Goal: Task Accomplishment & Management: Use online tool/utility

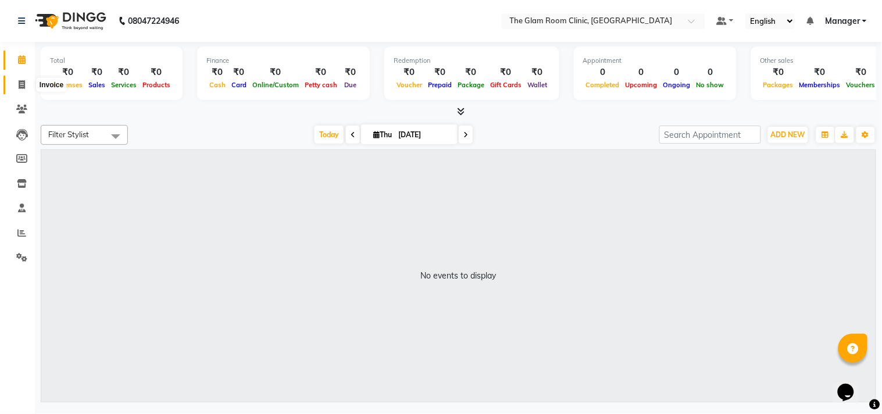
click at [20, 90] on span at bounding box center [22, 85] width 20 height 13
select select "7503"
select select "service"
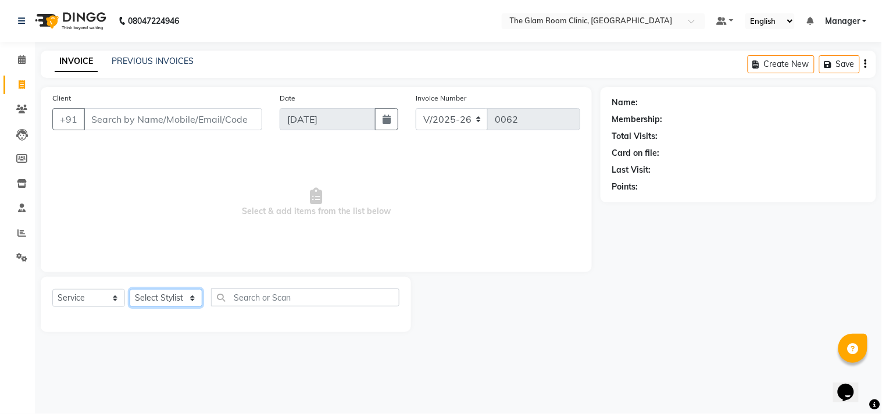
click at [188, 306] on select "Select Stylist fathimunnisa Manager [PERSON_NAME]" at bounding box center [166, 298] width 73 height 18
select select "72225"
click at [130, 290] on select "Select Stylist fathimunnisa Manager [PERSON_NAME]" at bounding box center [166, 298] width 73 height 18
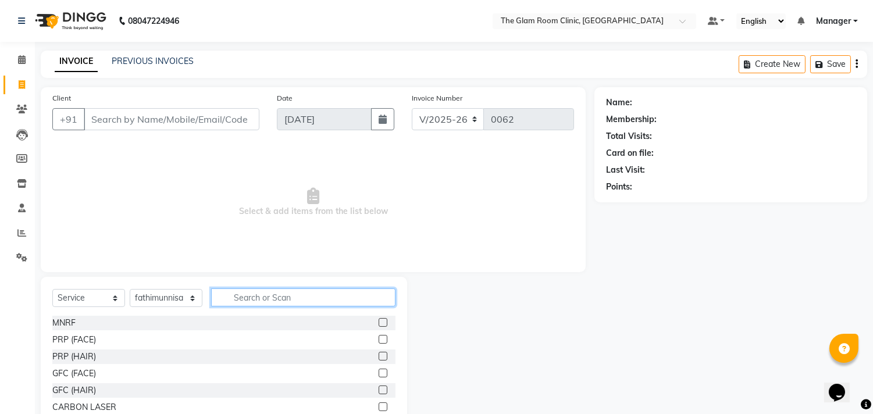
click at [239, 299] on input "text" at bounding box center [303, 297] width 184 height 18
click at [379, 324] on label at bounding box center [383, 322] width 9 height 9
click at [379, 324] on input "checkbox" at bounding box center [383, 323] width 8 height 8
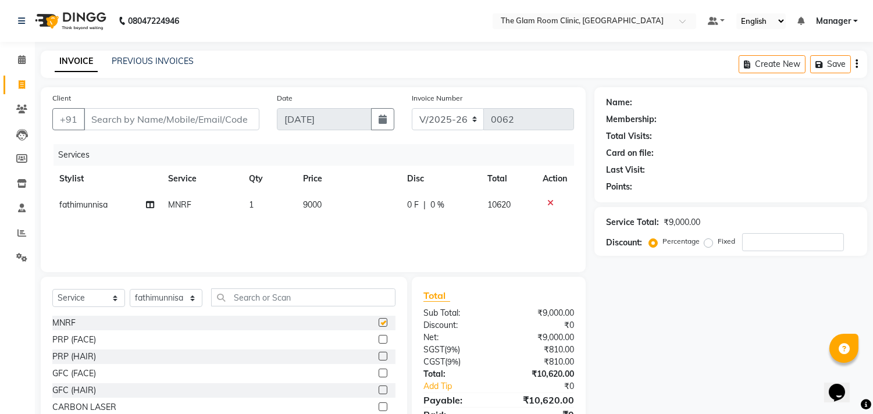
checkbox input "false"
click at [379, 339] on label at bounding box center [383, 339] width 9 height 9
click at [379, 339] on input "checkbox" at bounding box center [383, 340] width 8 height 8
checkbox input "false"
click at [550, 200] on icon at bounding box center [550, 203] width 6 height 8
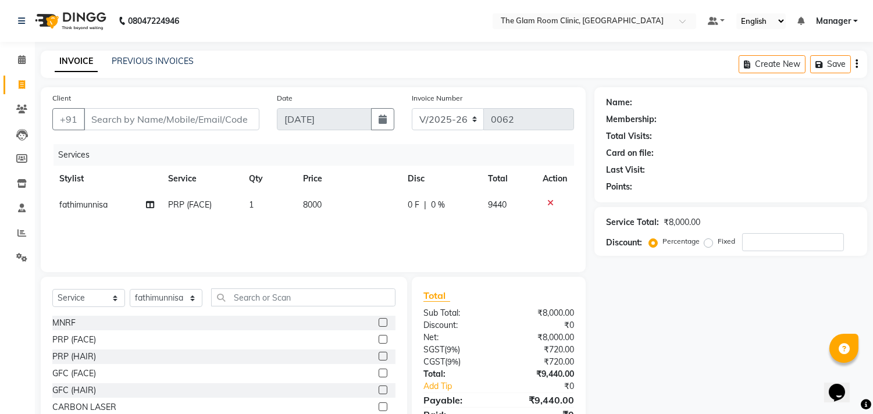
click at [549, 199] on icon at bounding box center [550, 203] width 6 height 8
